Goal: Navigation & Orientation: Find specific page/section

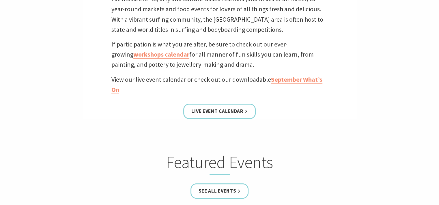
scroll to position [224, 0]
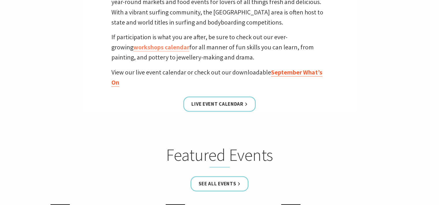
click at [281, 72] on link "September What’s On" at bounding box center [216, 77] width 211 height 18
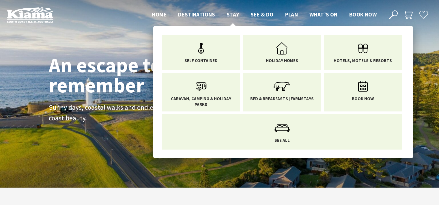
click at [231, 14] on span "Stay" at bounding box center [233, 14] width 13 height 7
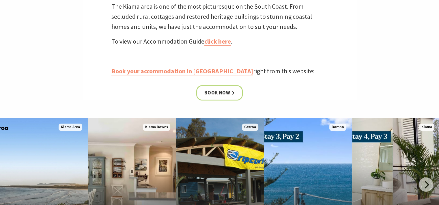
scroll to position [235, 0]
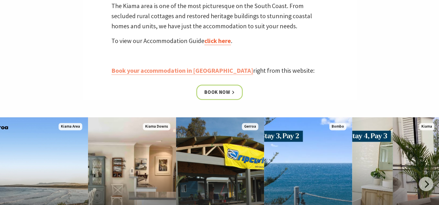
click at [221, 40] on link "click here" at bounding box center [217, 41] width 27 height 8
